Goal: Check status

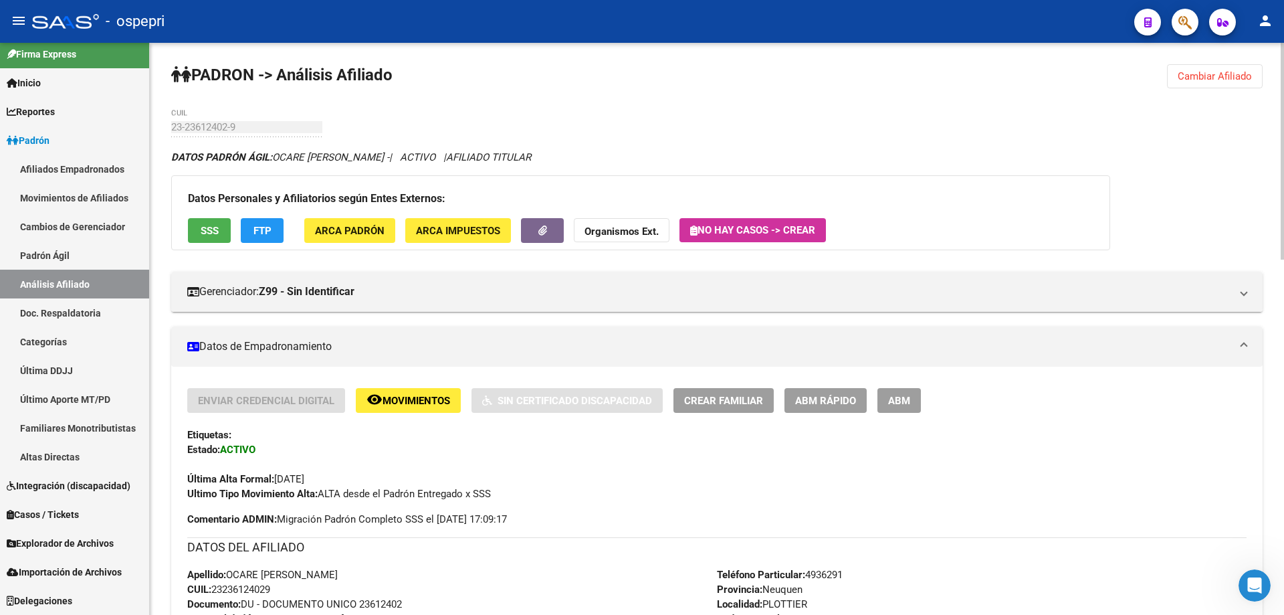
click at [1205, 76] on span "Cambiar Afiliado" at bounding box center [1215, 76] width 74 height 12
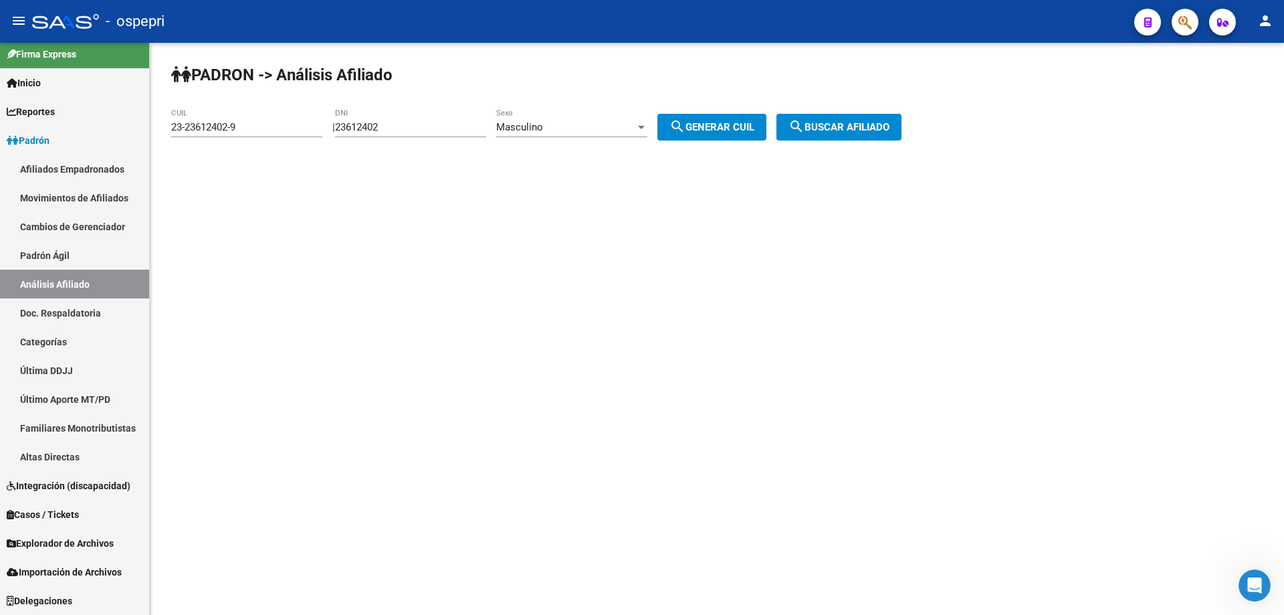
click at [370, 126] on input "23612402" at bounding box center [410, 127] width 151 height 12
paste input "16696443"
type input "16696443"
click at [632, 128] on div "Masculino" at bounding box center [565, 127] width 139 height 12
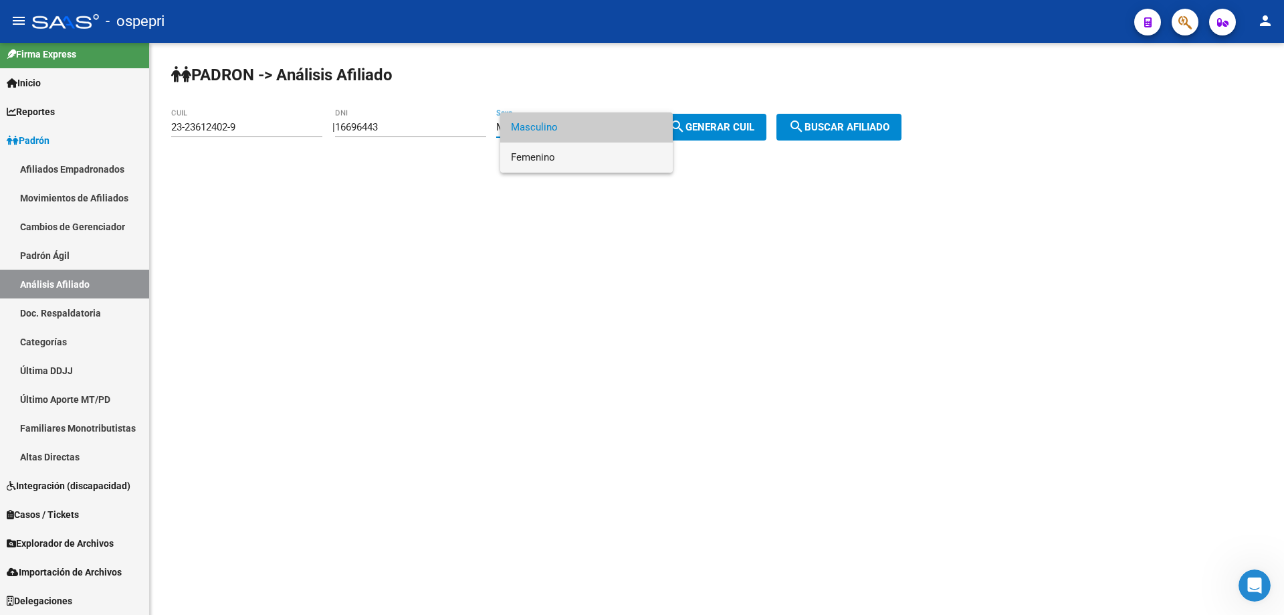
click at [567, 158] on span "Femenino" at bounding box center [586, 157] width 151 height 30
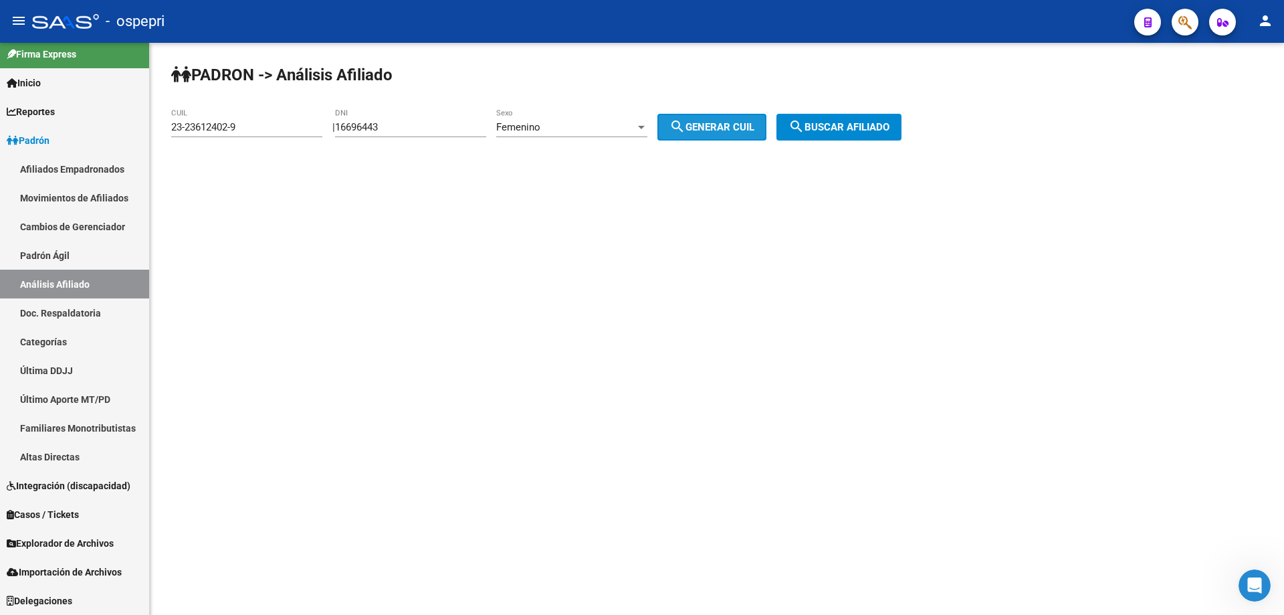
click at [699, 118] on button "search Generar CUIL" at bounding box center [711, 127] width 109 height 27
type input "27-16696443-7"
click at [824, 122] on span "search Buscar afiliado" at bounding box center [838, 127] width 101 height 12
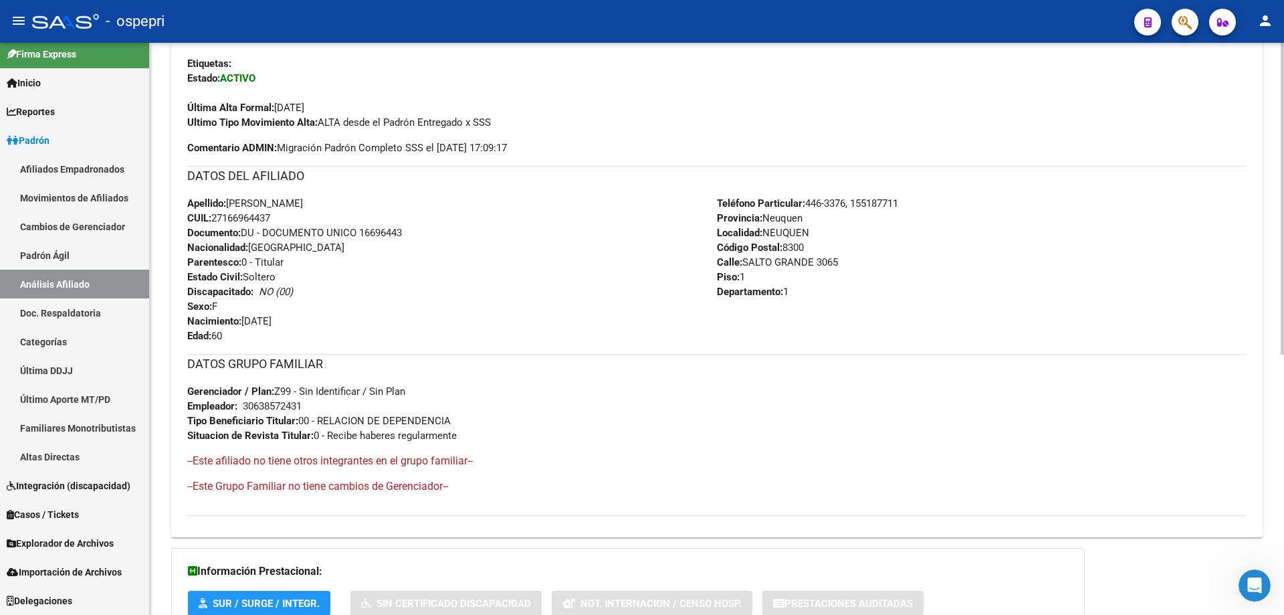
scroll to position [478, 0]
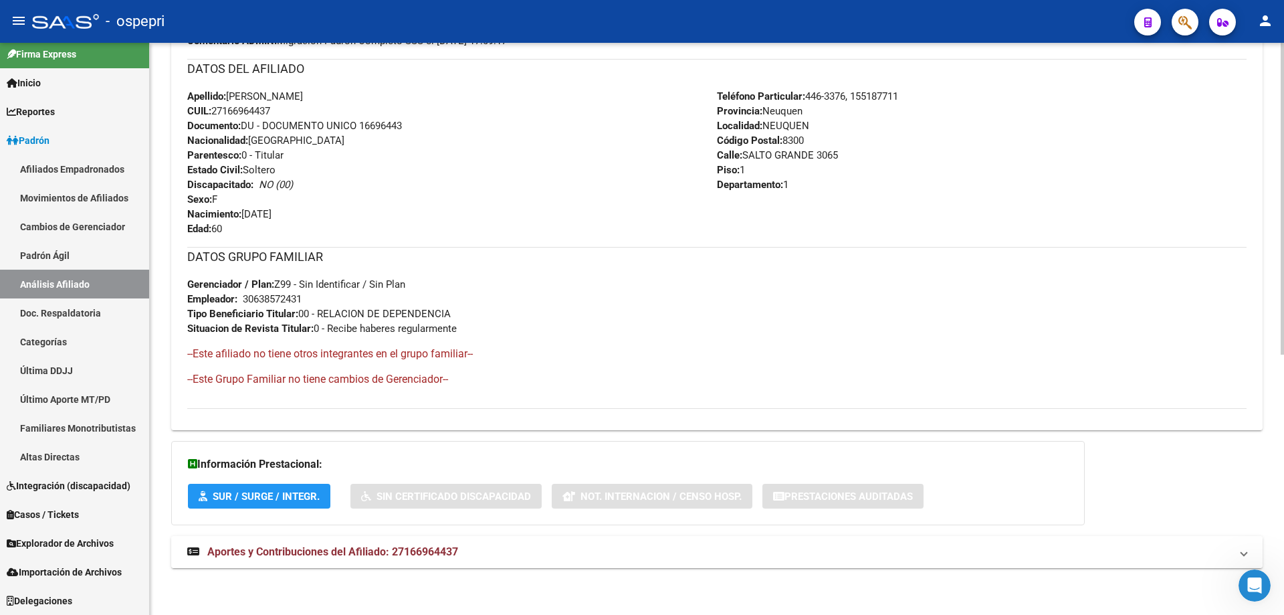
click at [401, 548] on span "Aportes y Contribuciones del Afiliado: 27166964437" at bounding box center [332, 551] width 251 height 13
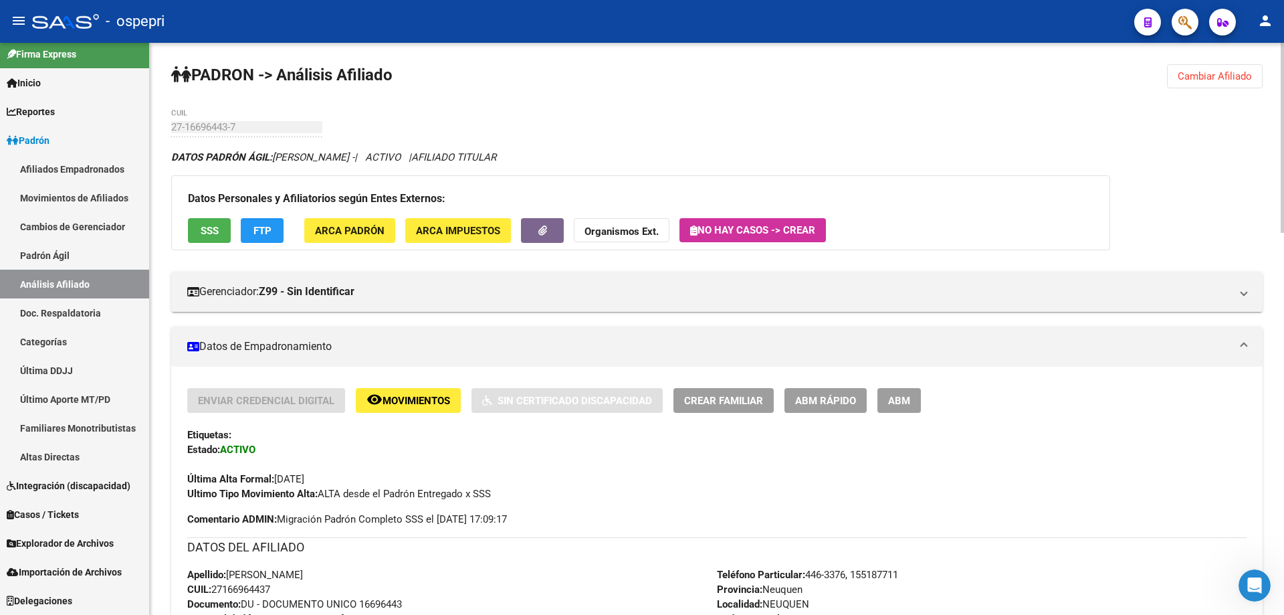
scroll to position [179, 0]
